Goal: Task Accomplishment & Management: Manage account settings

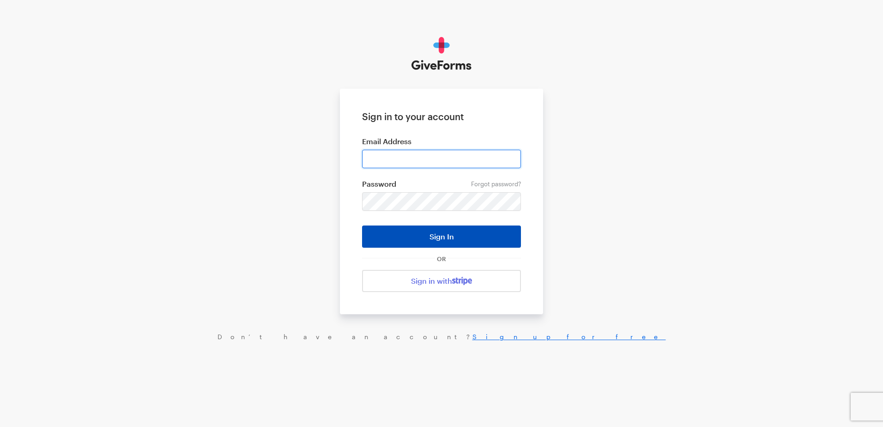
type input "ckim@brightfocus.org"
click at [438, 240] on button "Sign In" at bounding box center [441, 236] width 159 height 22
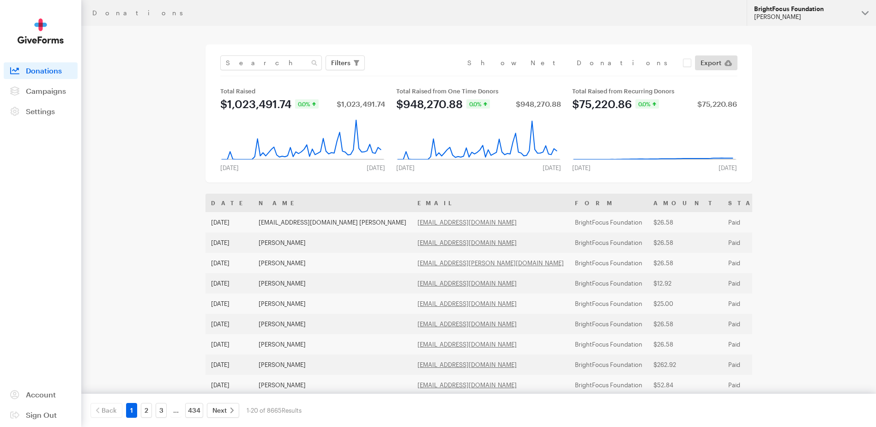
click at [806, 11] on div "BrightFocus Foundation" at bounding box center [804, 9] width 100 height 8
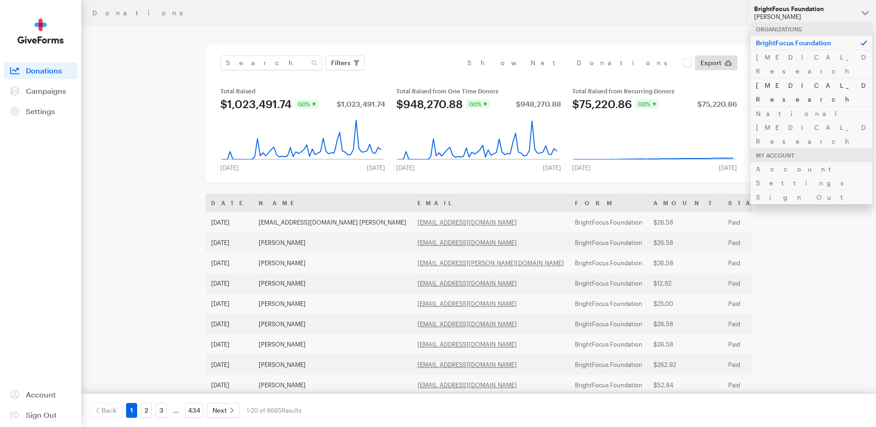
click at [808, 78] on link "Alzheimer's Disease Research" at bounding box center [812, 92] width 122 height 28
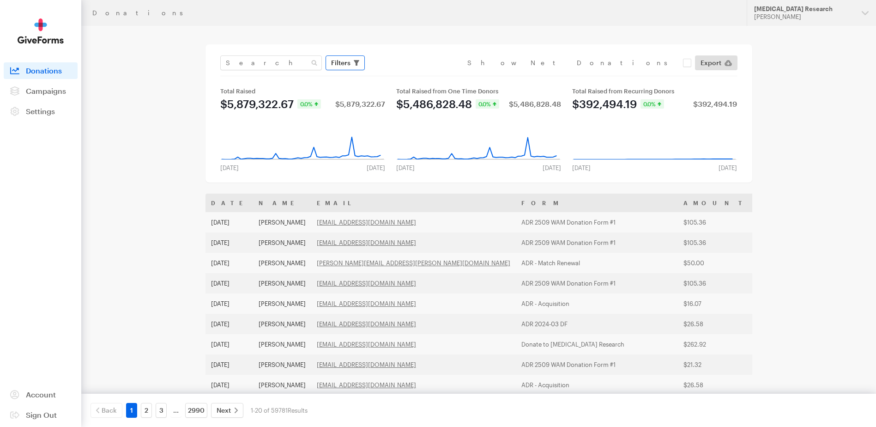
click at [350, 65] on span "Filters" at bounding box center [340, 62] width 19 height 11
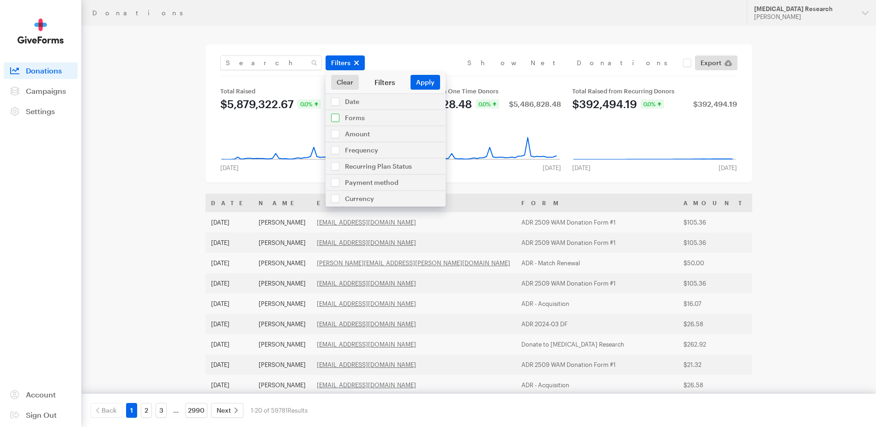
click at [341, 115] on input "checkbox" at bounding box center [386, 118] width 120 height 16
checkbox input "true"
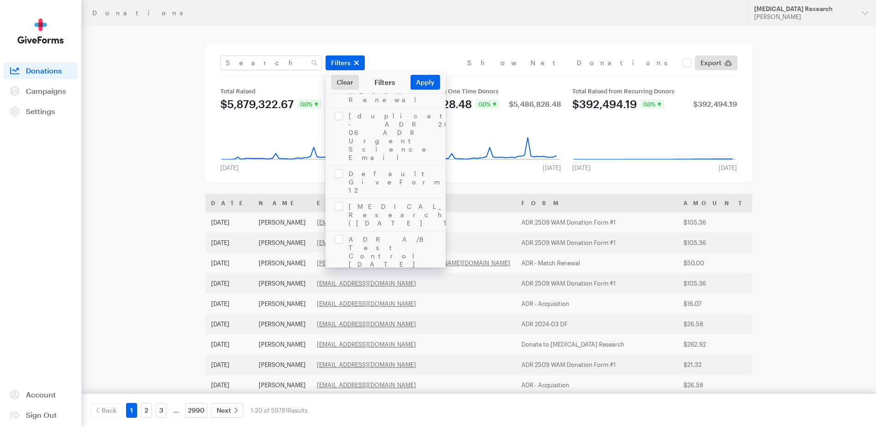
scroll to position [1432, 0]
checkbox input "true"
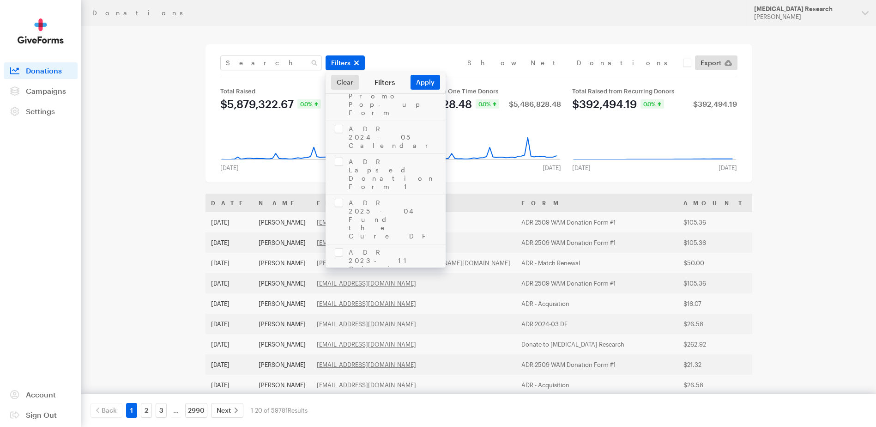
checkbox input "true"
click at [431, 83] on button "Apply" at bounding box center [426, 82] width 30 height 15
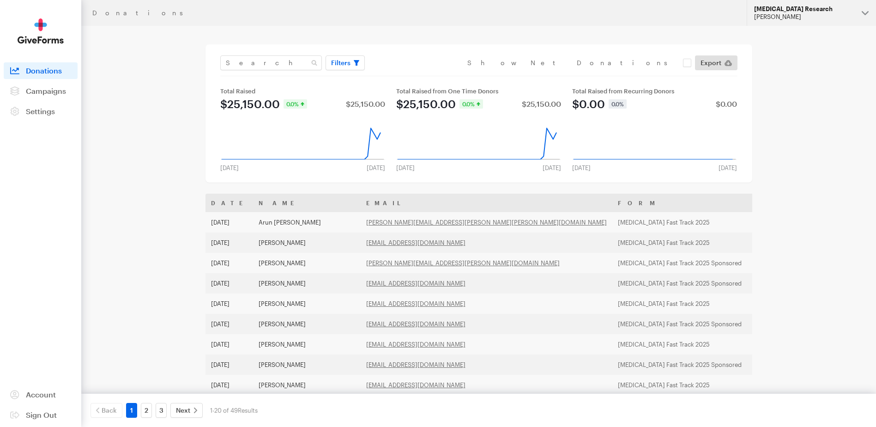
click at [807, 11] on div "[MEDICAL_DATA] Research" at bounding box center [804, 9] width 100 height 8
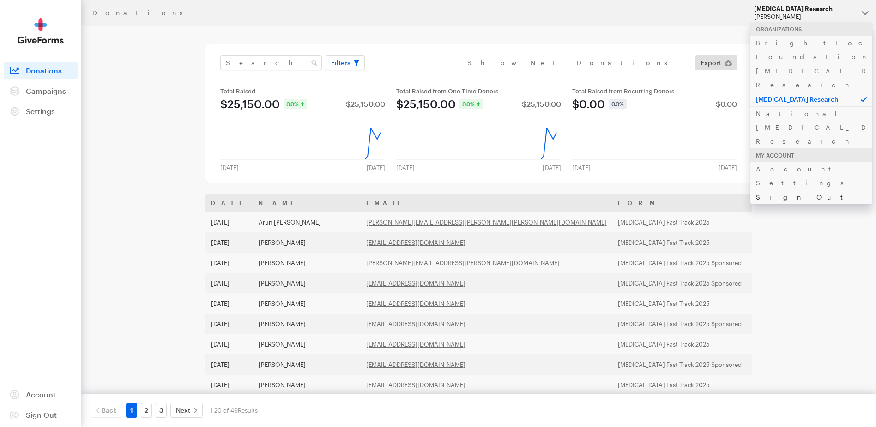
click at [781, 190] on link "Sign Out" at bounding box center [812, 197] width 122 height 14
